Goal: Information Seeking & Learning: Learn about a topic

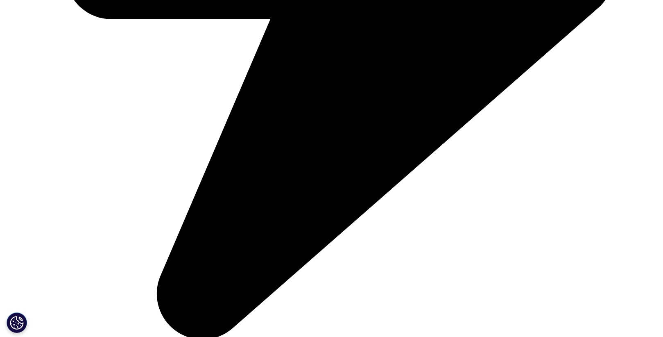
scroll to position [2532, 0]
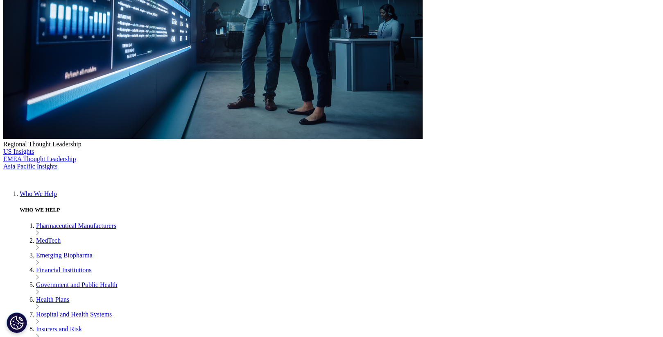
scroll to position [241, 0]
